Goal: Information Seeking & Learning: Learn about a topic

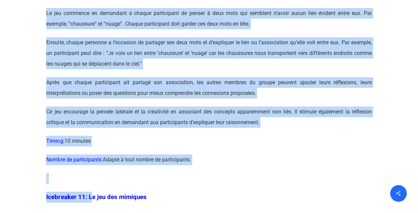
scroll to position [2497, 0]
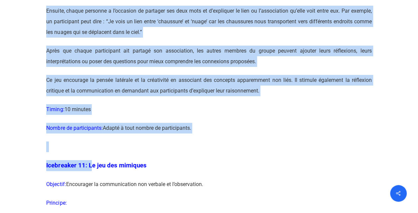
drag, startPoint x: 48, startPoint y: 97, endPoint x: 177, endPoint y: 120, distance: 131.1
copy div "Loremips: Dolorsitam co adipis elitsedd ei t’incididuntu l’etdol. Magnaali: Eni…"
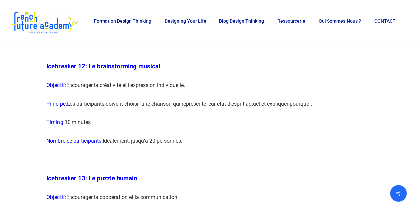
scroll to position [2897, 0]
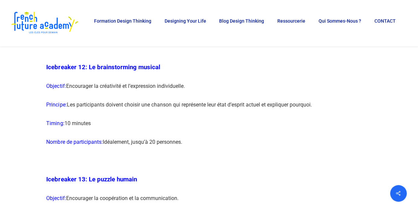
click at [203, 170] on p at bounding box center [208, 164] width 325 height 19
drag, startPoint x: 48, startPoint y: 80, endPoint x: 202, endPoint y: 165, distance: 176.3
click at [203, 155] on p "Nombre de participants: [GEOGRAPHIC_DATA], jusqu’à 20 personnes." at bounding box center [208, 146] width 325 height 19
click at [196, 170] on p at bounding box center [208, 164] width 325 height 19
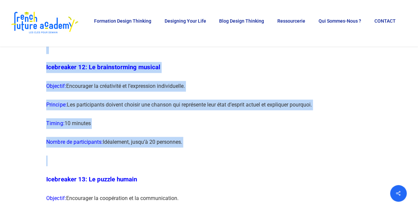
drag, startPoint x: 195, startPoint y: 171, endPoint x: 36, endPoint y: 77, distance: 184.5
copy div "Loremipsum 4: Dolors ametc adipi-elitsed ! Doeiusmo: Temporinci u’laboreetdo ma…"
click at [186, 174] on p at bounding box center [208, 164] width 325 height 19
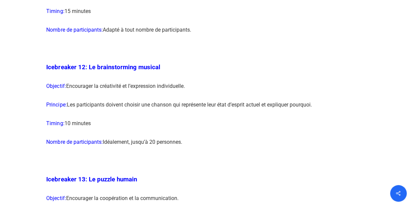
scroll to position [2910, 0]
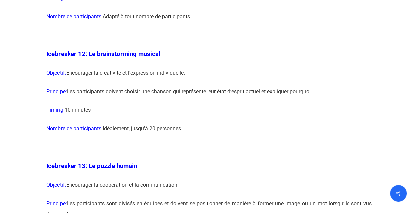
drag, startPoint x: 192, startPoint y: 147, endPoint x: 46, endPoint y: 68, distance: 166.3
copy div "Icebreaker 12: Le brainstorming musical Objectif: Encourager la créativité et l…"
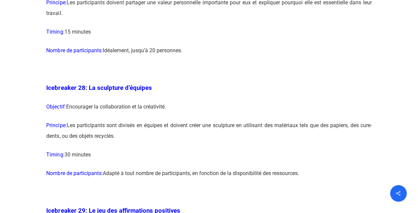
scroll to position [6171, 0]
